Goal: Participate in discussion: Engage in conversation with other users on a specific topic

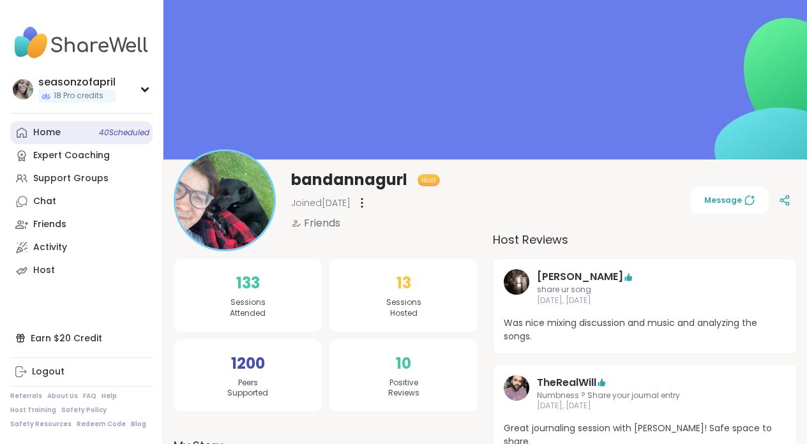
click at [77, 139] on link "Home 40 Scheduled" at bounding box center [81, 132] width 142 height 23
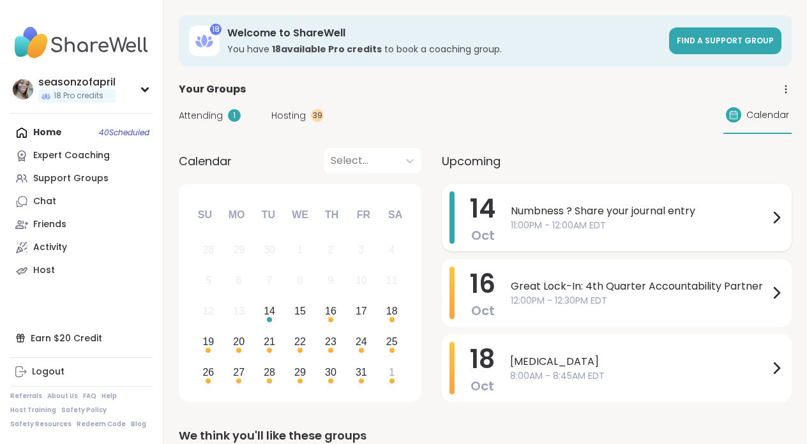
click at [529, 211] on span "Numbness ? Share your journal entry" at bounding box center [640, 211] width 258 height 15
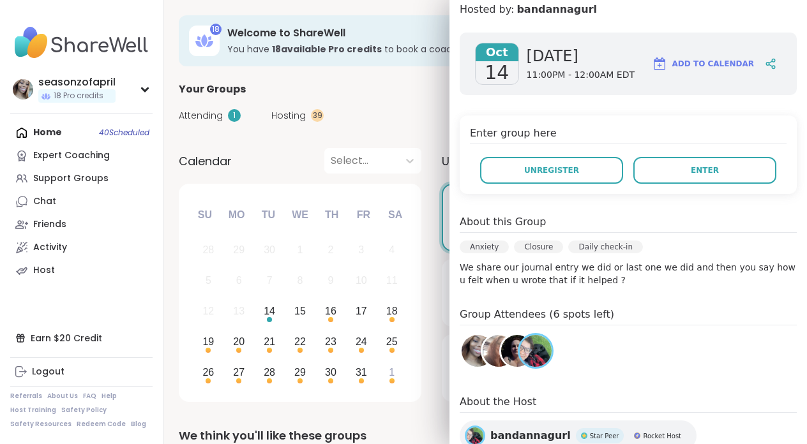
scroll to position [248, 0]
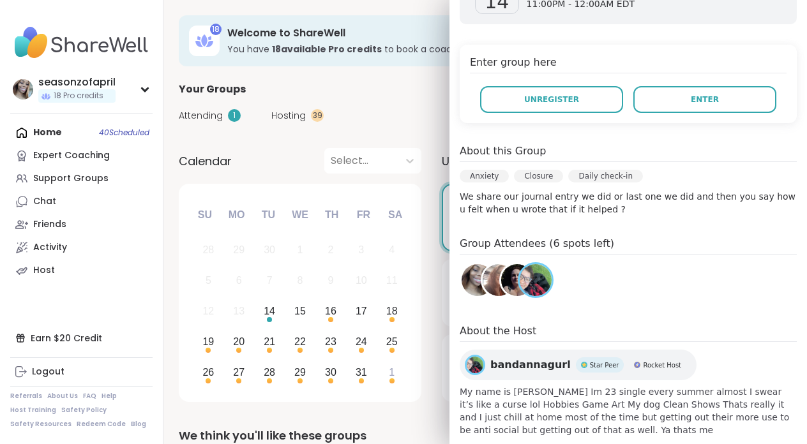
click at [511, 264] on img at bounding box center [517, 280] width 32 height 32
click at [495, 264] on img at bounding box center [499, 280] width 32 height 32
click at [411, 124] on div "Attending 1 Hosting 39 Calendar" at bounding box center [485, 115] width 613 height 37
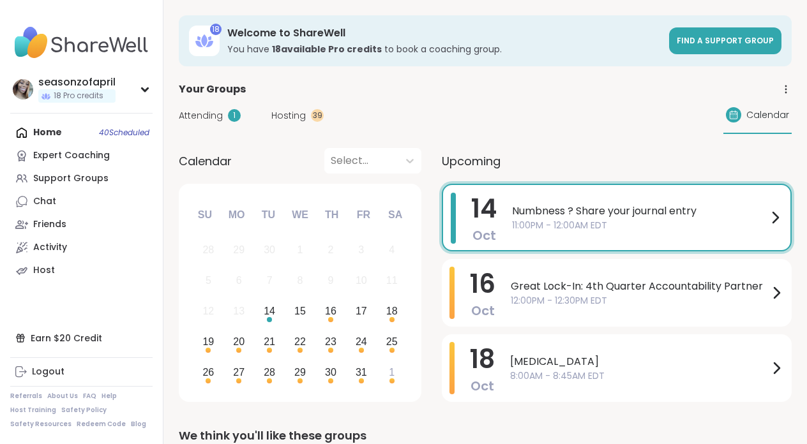
click at [473, 221] on span "14" at bounding box center [484, 209] width 26 height 36
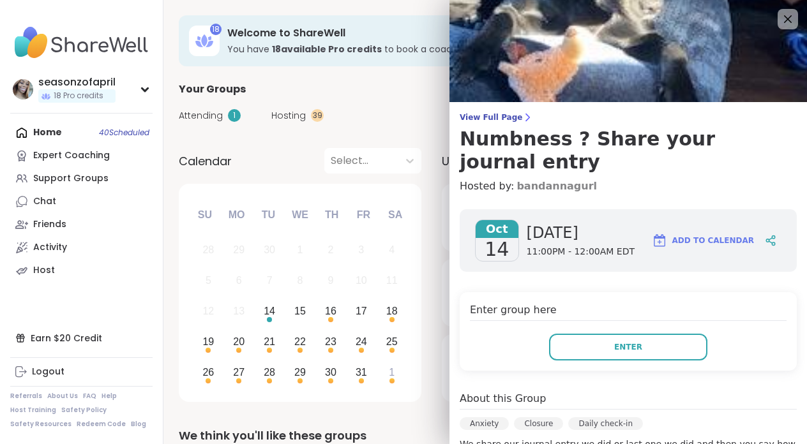
click at [559, 179] on link "bandannagurl" at bounding box center [557, 186] width 80 height 15
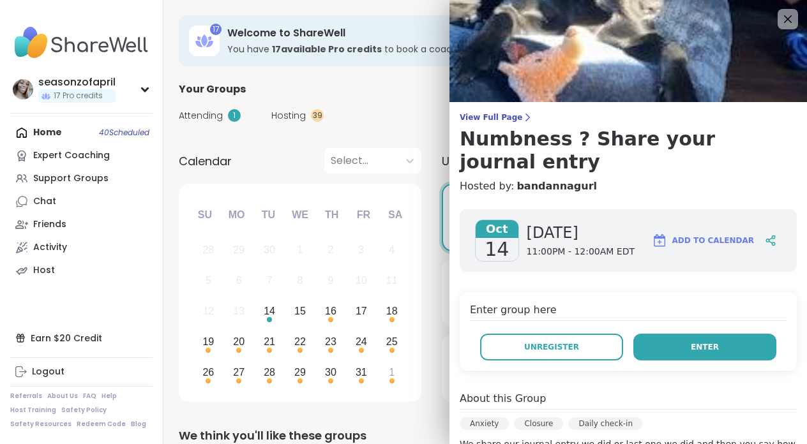
click at [672, 334] on button "Enter" at bounding box center [704, 347] width 143 height 27
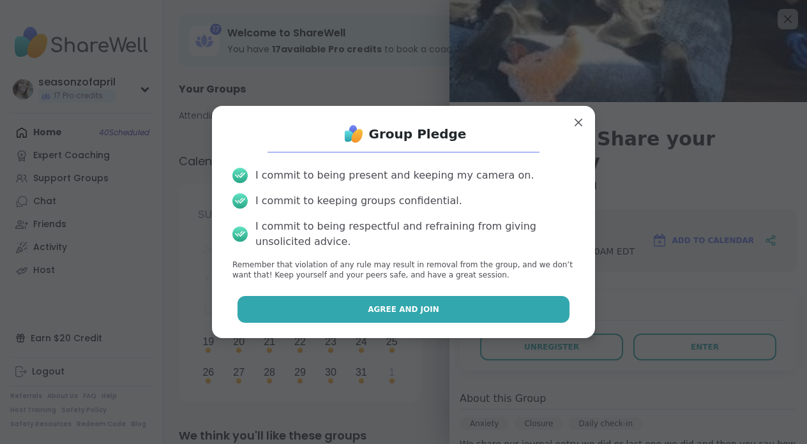
click at [483, 322] on button "Agree and Join" at bounding box center [404, 309] width 333 height 27
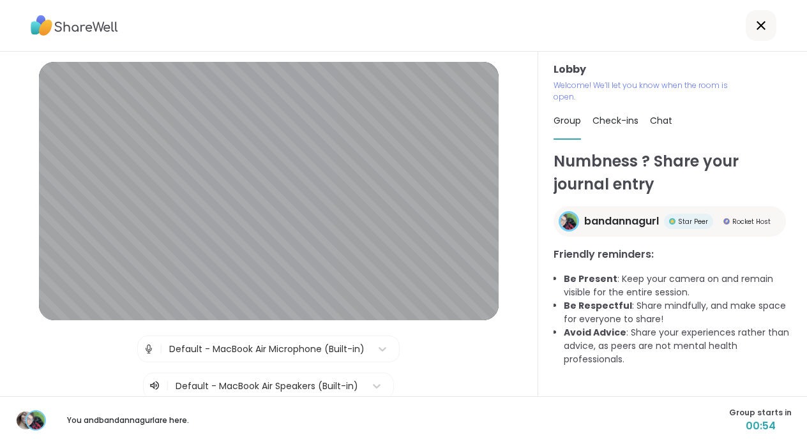
click at [147, 352] on img at bounding box center [148, 349] width 11 height 26
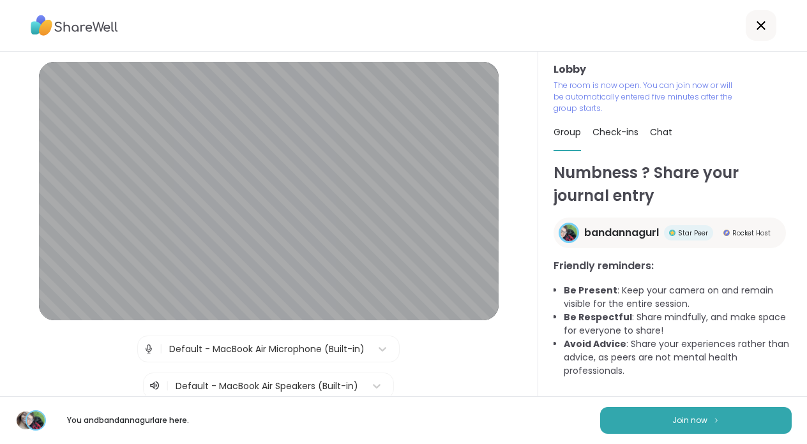
click at [211, 388] on div at bounding box center [268, 387] width 184 height 16
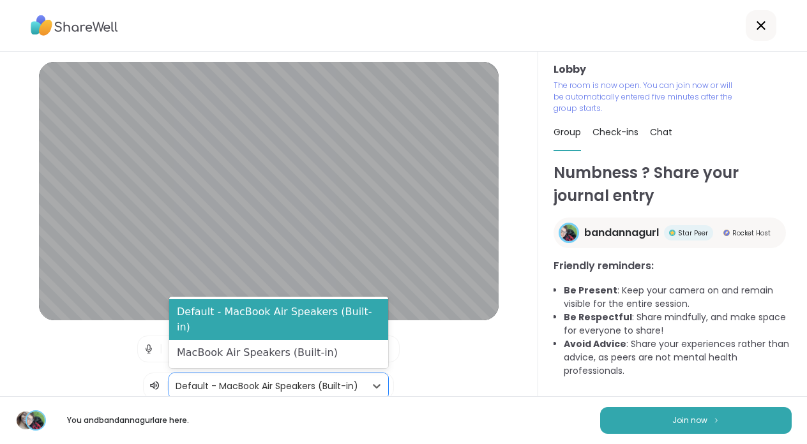
click at [489, 380] on div "| Default - MacBook Air Microphone (Built-in) | MacBook Air Speakers (Built-in)…" at bounding box center [268, 368] width 483 height 64
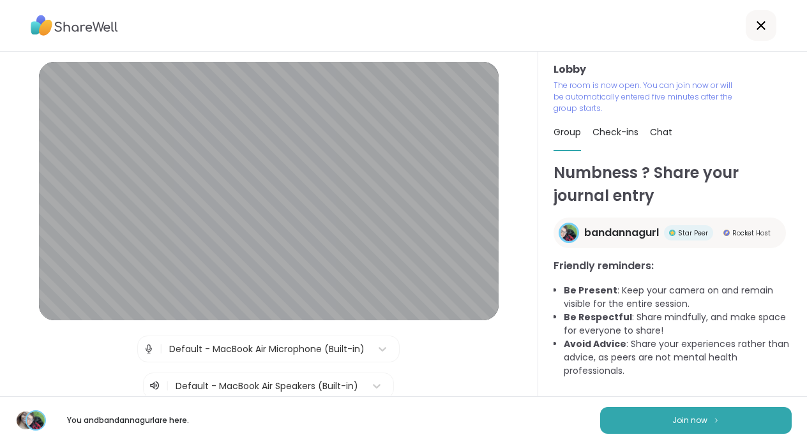
click at [767, 21] on icon at bounding box center [760, 25] width 15 height 15
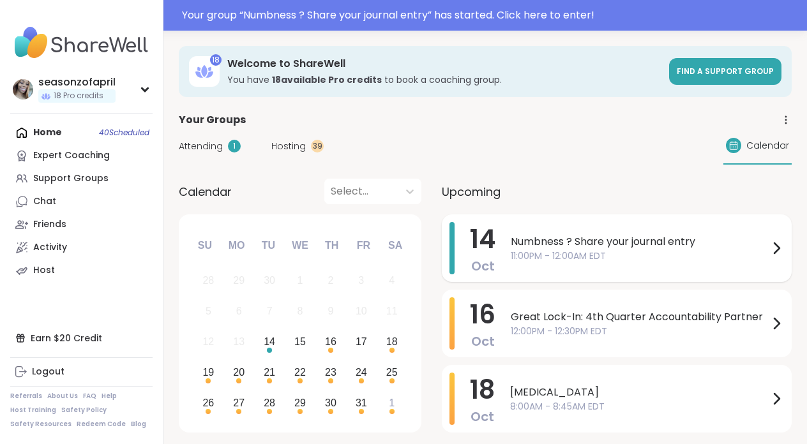
click at [592, 228] on div "Numbness ? Share your journal entry 11:00PM - 12:00AM EDT" at bounding box center [647, 248] width 273 height 52
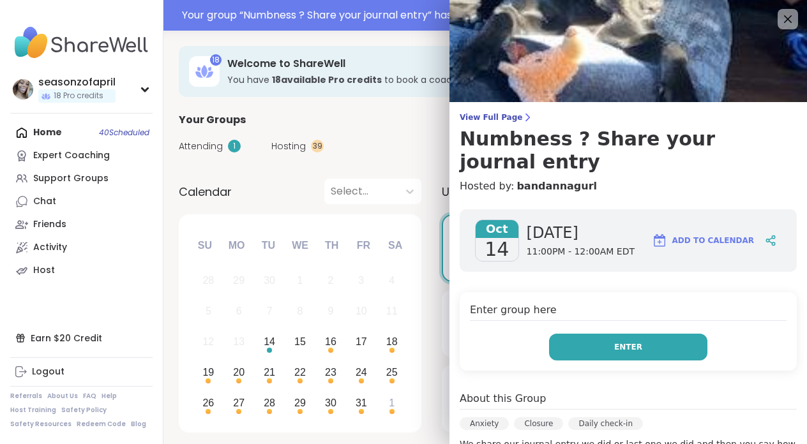
click at [615, 334] on button "Enter" at bounding box center [628, 347] width 158 height 27
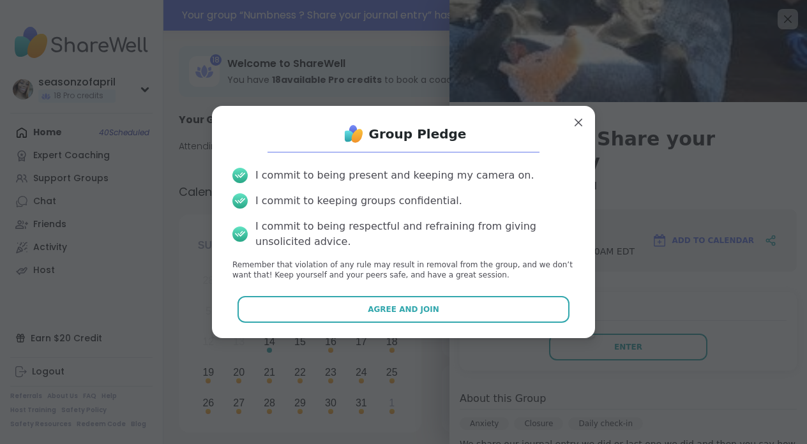
click at [527, 292] on div "Group Pledge I commit to being present and keeping my camera on. I commit to ke…" at bounding box center [403, 222] width 363 height 212
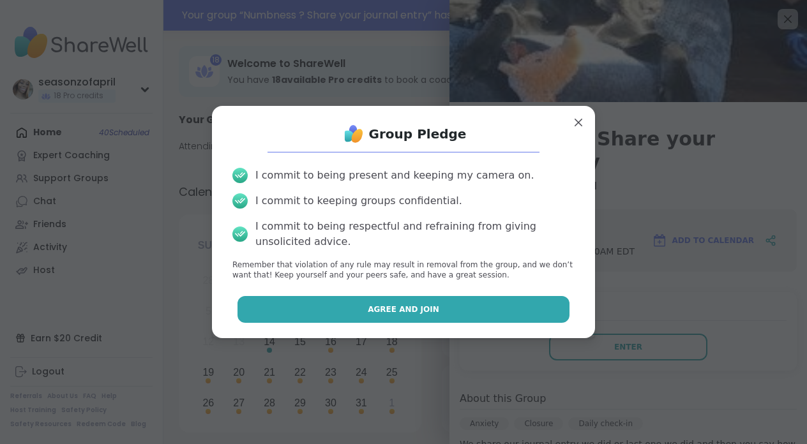
click at [527, 303] on button "Agree and Join" at bounding box center [404, 309] width 333 height 27
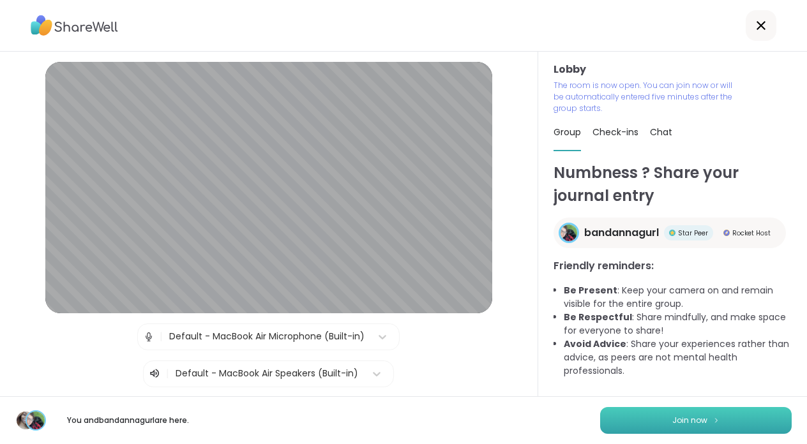
click at [769, 423] on button "Join now" at bounding box center [696, 420] width 192 height 27
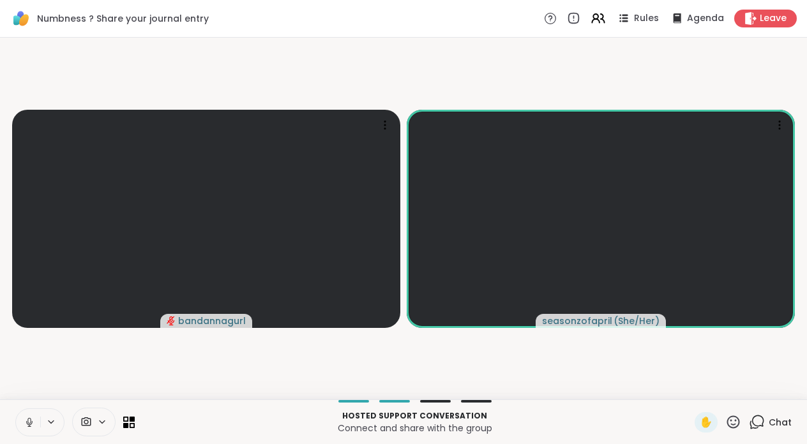
click at [35, 424] on button at bounding box center [28, 422] width 24 height 27
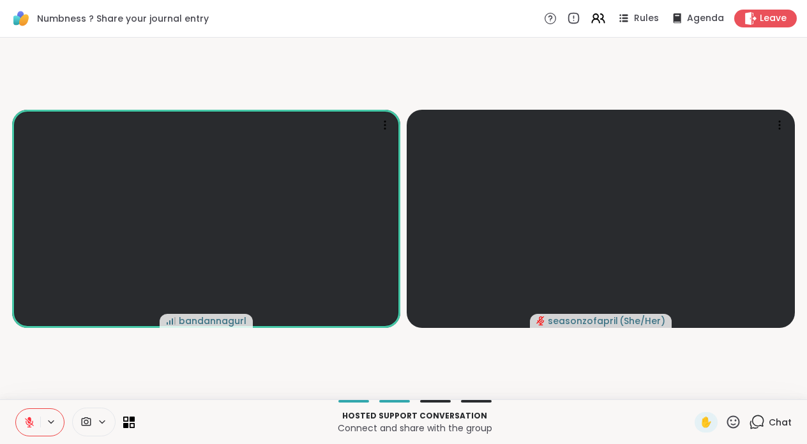
click at [33, 423] on icon at bounding box center [29, 422] width 11 height 11
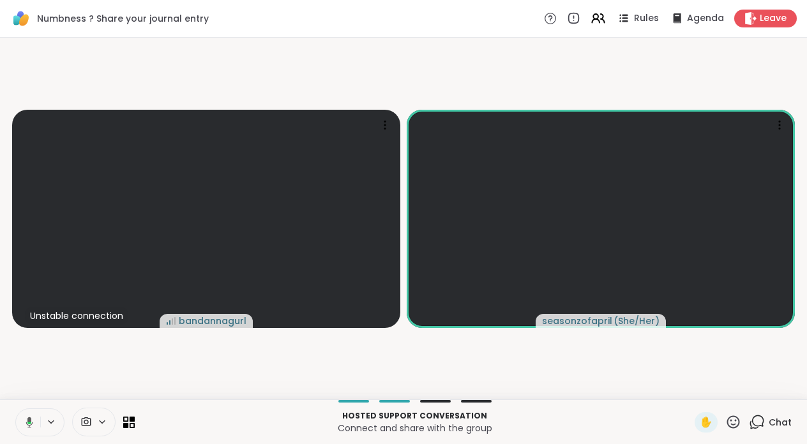
click at [763, 419] on icon at bounding box center [757, 422] width 16 height 16
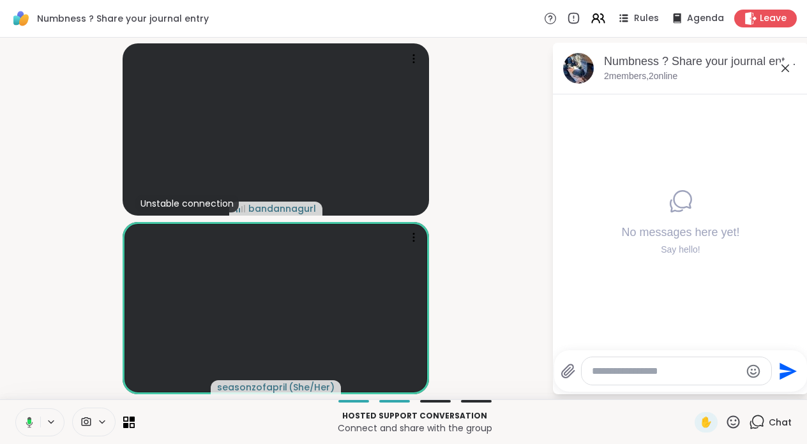
click at [676, 363] on div at bounding box center [677, 371] width 190 height 27
click at [676, 370] on textarea "Type your message" at bounding box center [666, 371] width 149 height 13
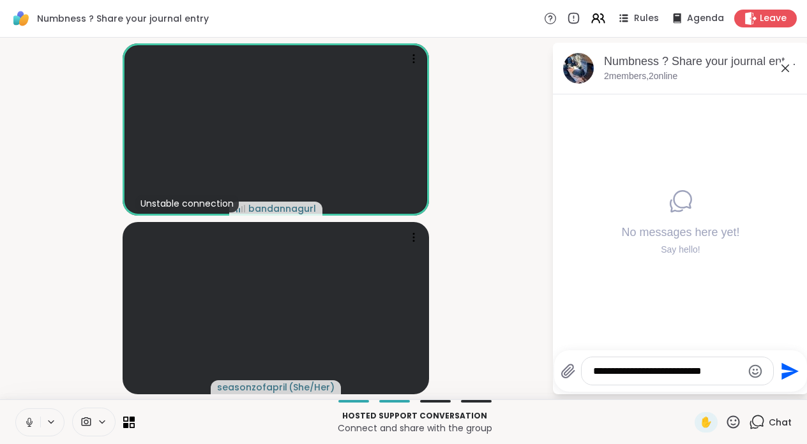
type textarea "**********"
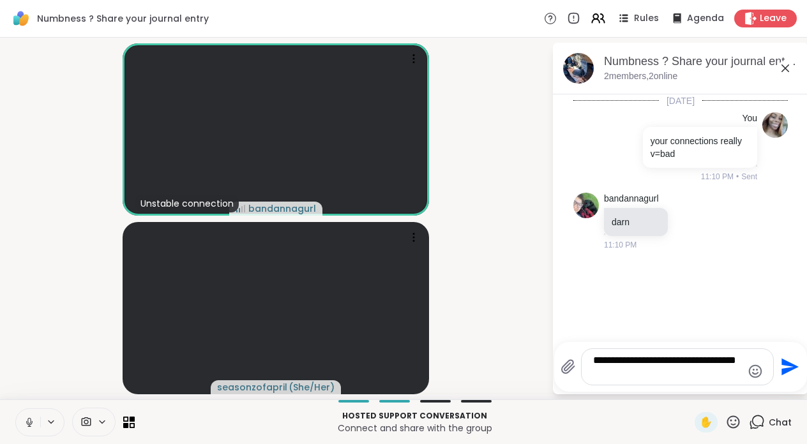
type textarea "**********"
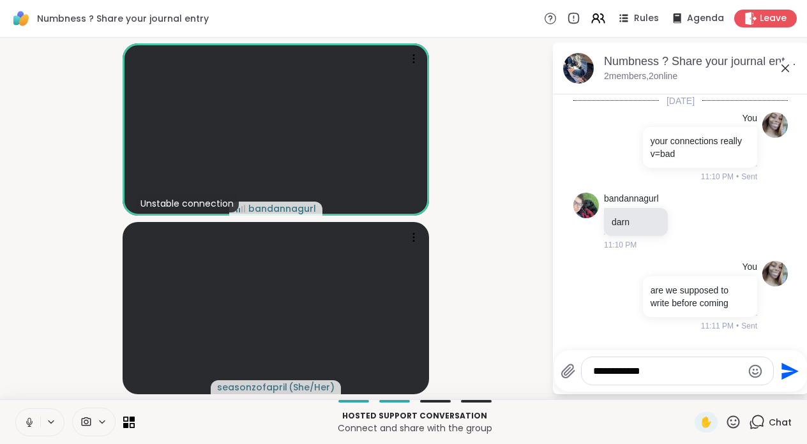
type textarea "**********"
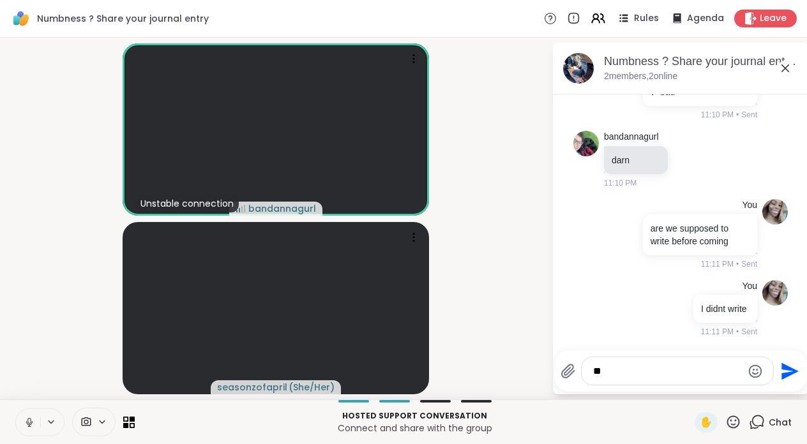
type textarea "***"
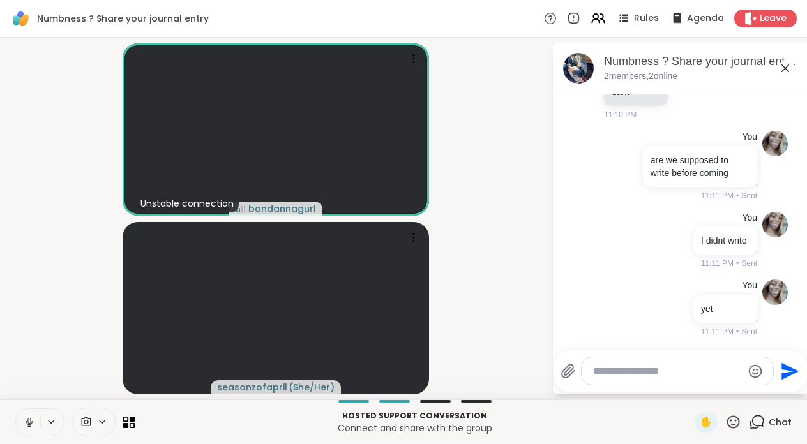
scroll to position [148, 0]
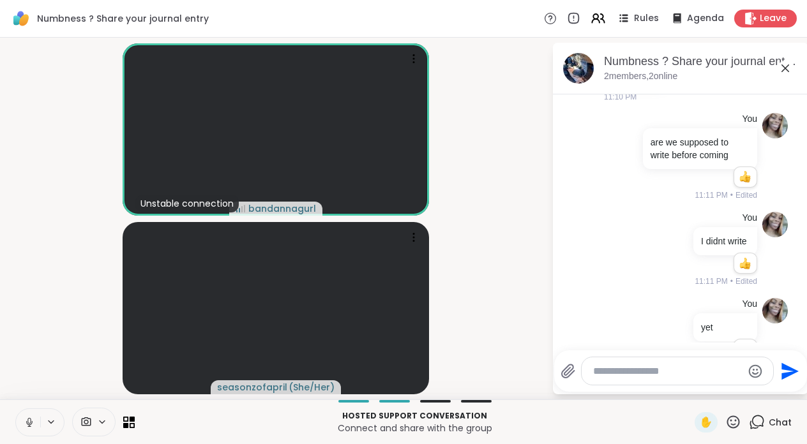
click at [787, 70] on icon at bounding box center [786, 68] width 8 height 8
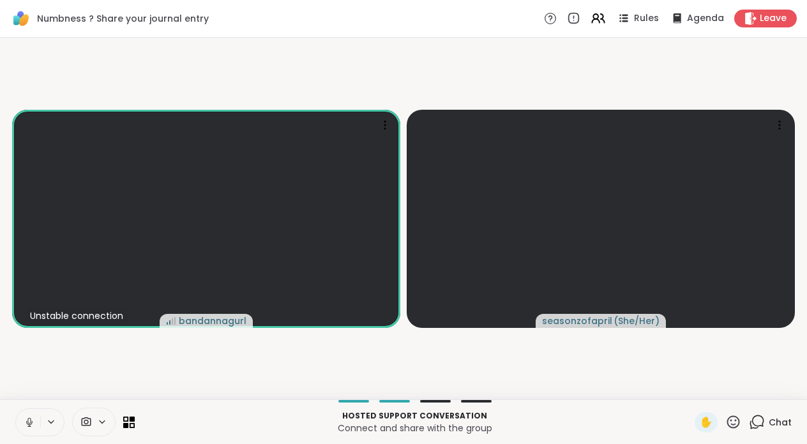
click at [31, 421] on icon at bounding box center [29, 422] width 11 height 11
click at [18, 432] on button at bounding box center [28, 422] width 24 height 27
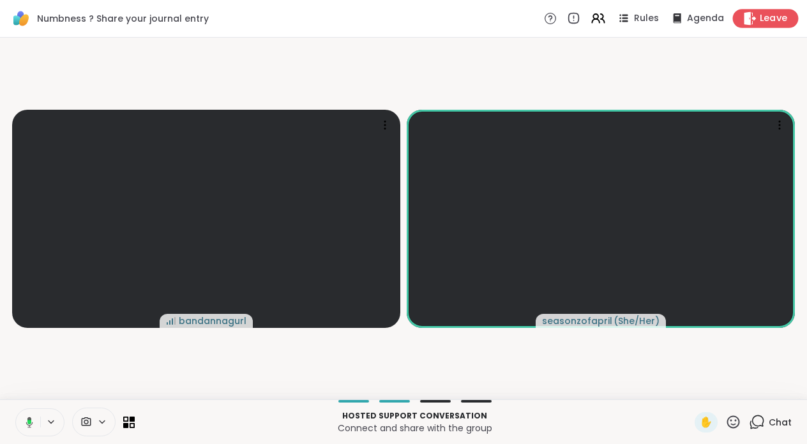
click at [790, 19] on div "Leave" at bounding box center [766, 18] width 66 height 19
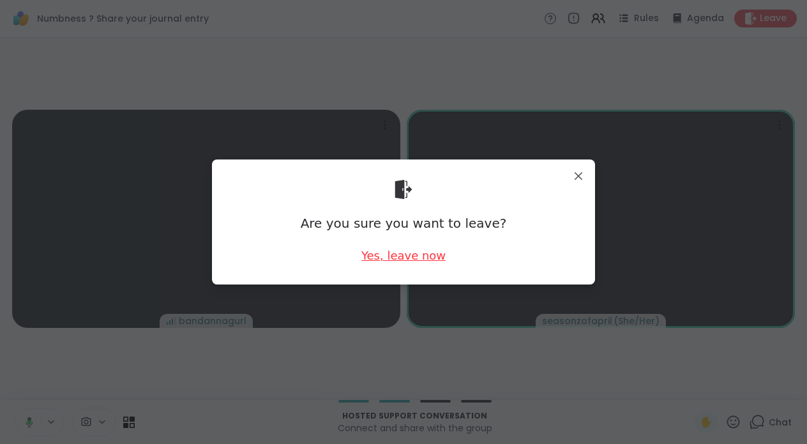
click at [403, 259] on div "Yes, leave now" at bounding box center [403, 256] width 84 height 16
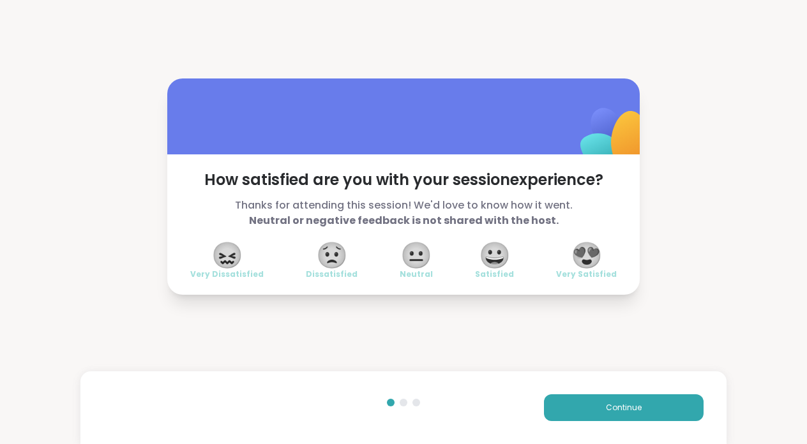
click at [441, 203] on span "Thanks for attending this session! We'd love to know how it went. Neutral or ne…" at bounding box center [403, 213] width 427 height 31
click at [596, 253] on span "😍" at bounding box center [587, 255] width 32 height 23
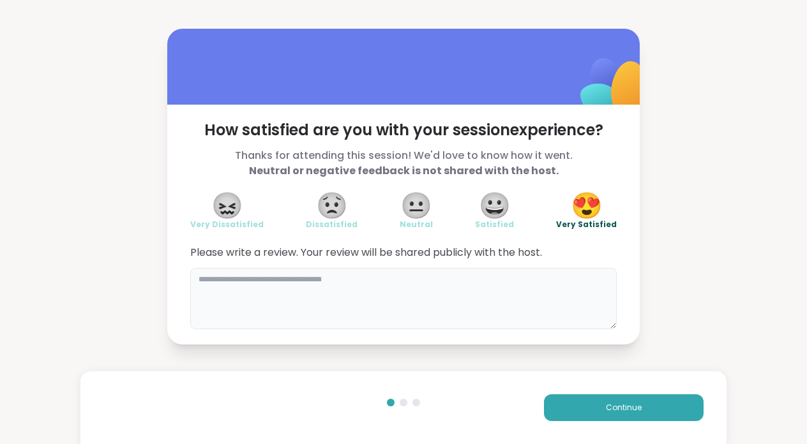
click at [442, 289] on textarea at bounding box center [403, 298] width 427 height 61
type textarea "**********"
click at [654, 407] on button "Continue" at bounding box center [624, 408] width 160 height 27
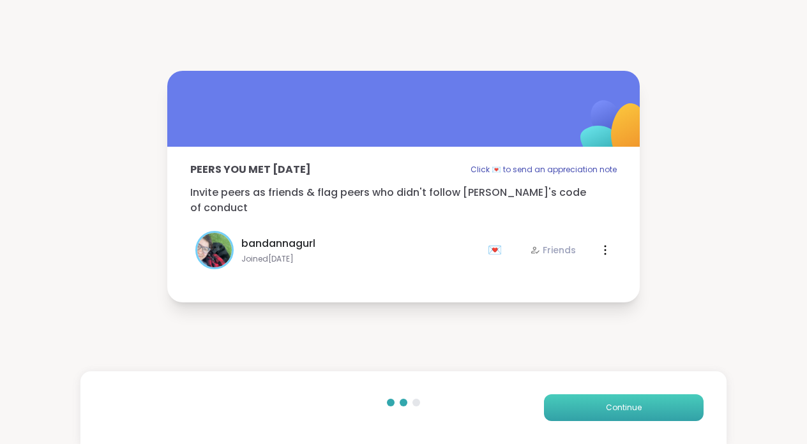
click at [658, 413] on button "Continue" at bounding box center [624, 408] width 160 height 27
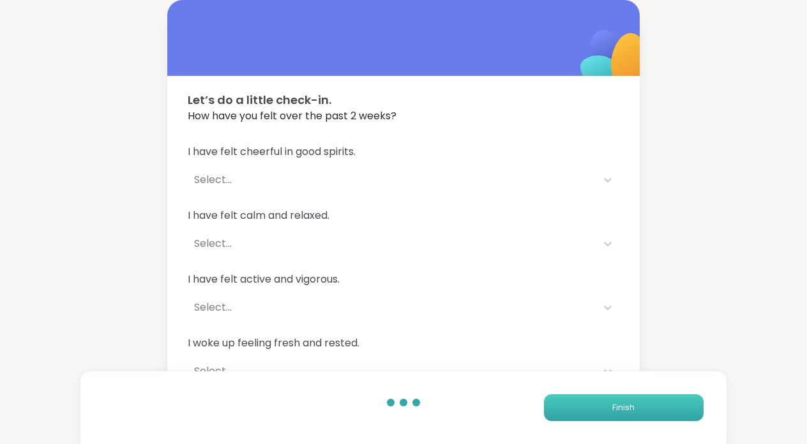
click at [658, 413] on button "Finish" at bounding box center [624, 408] width 160 height 27
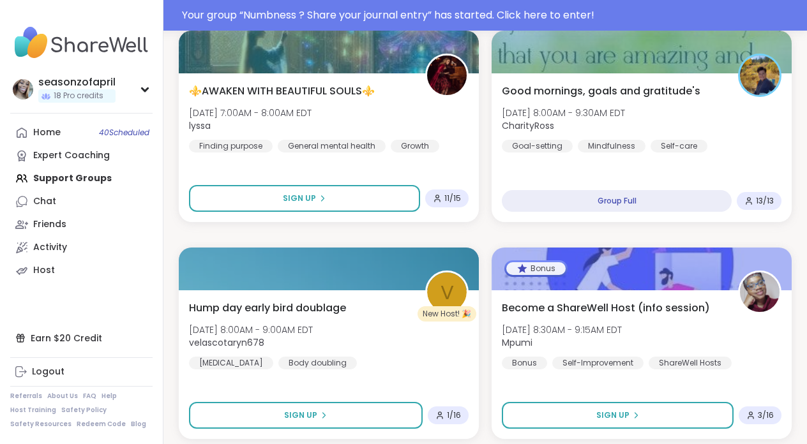
scroll to position [881, 0]
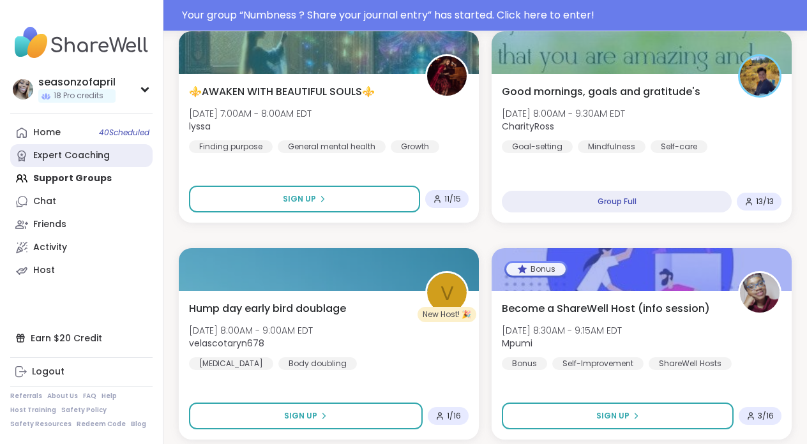
click at [85, 162] on div "Expert Coaching" at bounding box center [71, 155] width 77 height 13
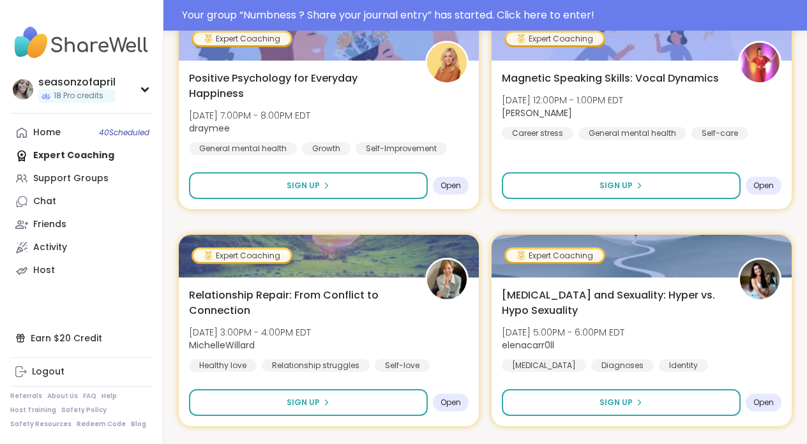
scroll to position [812, 0]
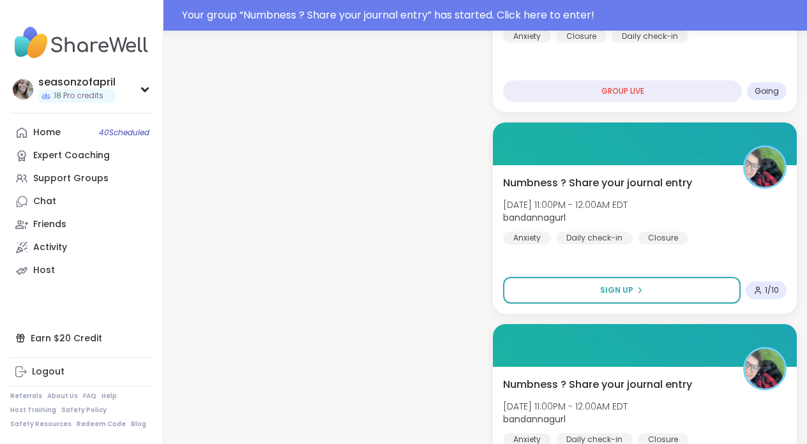
scroll to position [1054, 0]
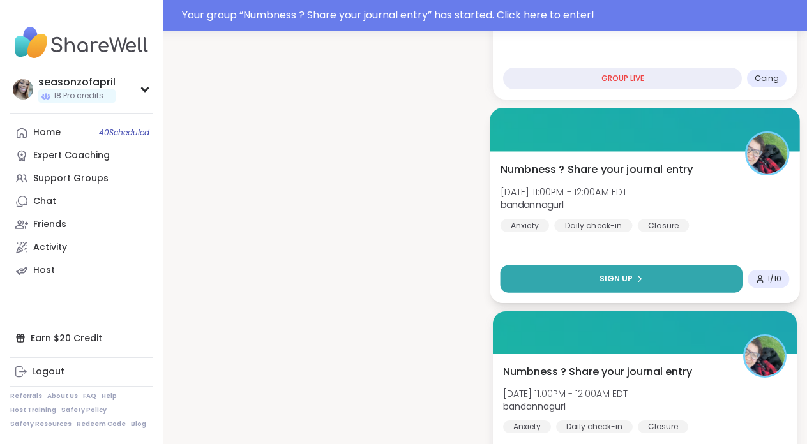
click at [631, 265] on button "Sign Up" at bounding box center [622, 278] width 242 height 27
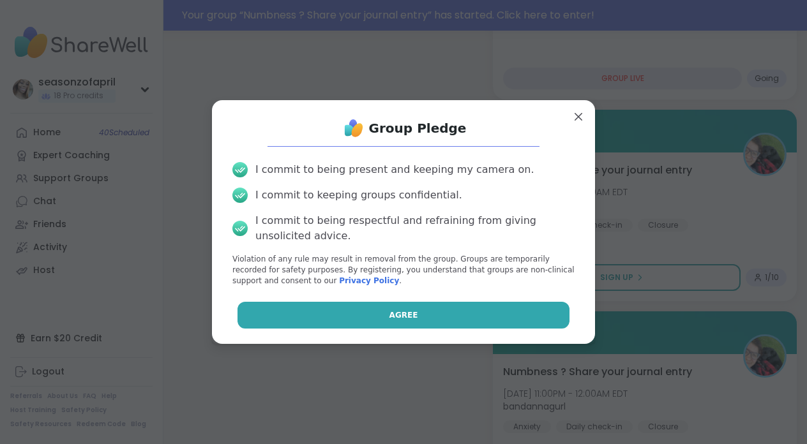
click at [452, 312] on button "Agree" at bounding box center [404, 315] width 333 height 27
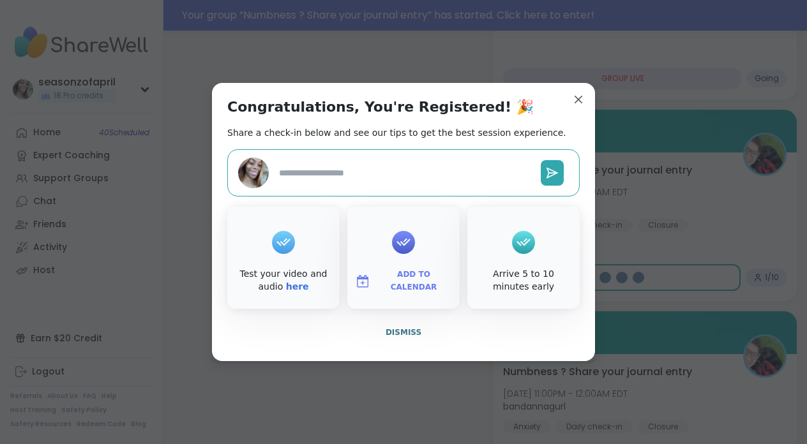
type textarea "*"
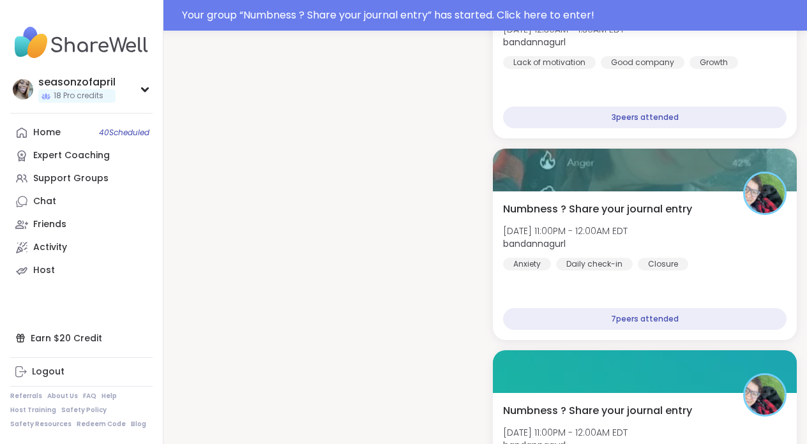
scroll to position [4807, 0]
